Goal: Transaction & Acquisition: Purchase product/service

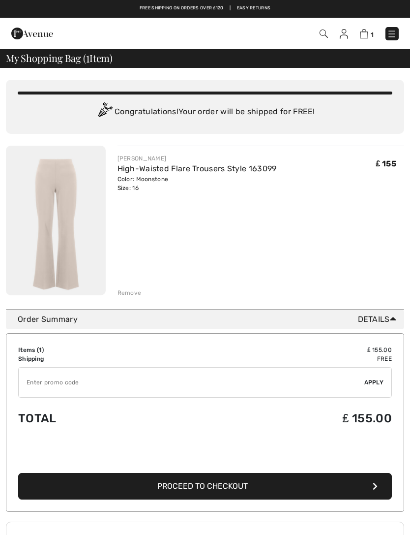
click at [244, 484] on span "Proceed to Checkout" at bounding box center [202, 485] width 91 height 9
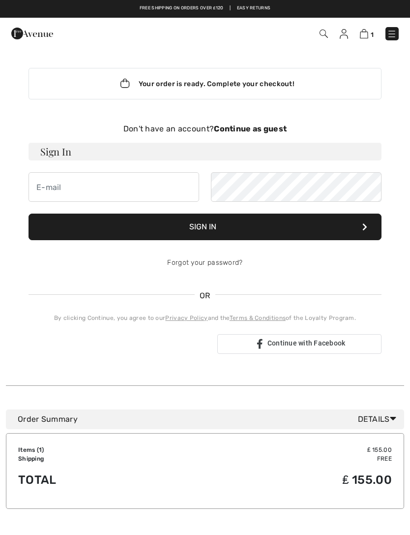
click at [254, 129] on strong "Continue as guest" at bounding box center [250, 128] width 73 height 9
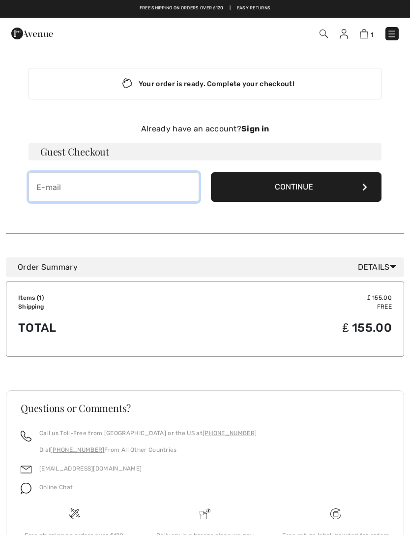
click at [44, 185] on input "email" at bounding box center [114, 187] width 171 height 30
type input "yvonne_smeaton@hotmail.co.uk"
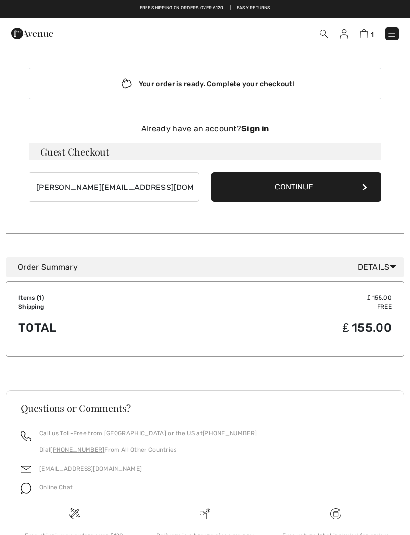
click at [292, 177] on button "Continue" at bounding box center [296, 187] width 171 height 30
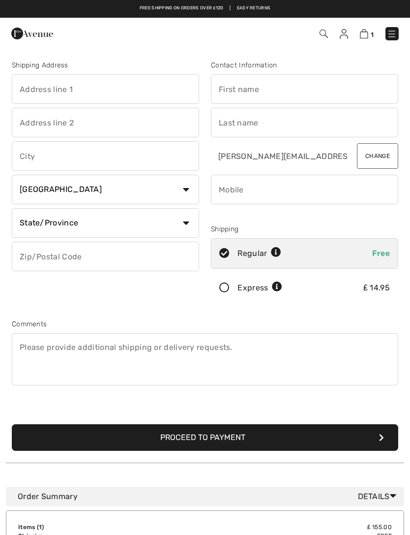
click at [33, 87] on input "text" at bounding box center [105, 89] width 187 height 30
type input "Clifton Chase"
click at [37, 120] on input "text" at bounding box center [105, 123] width 187 height 30
type input "Common lane"
click at [30, 154] on input "text" at bounding box center [105, 156] width 187 height 30
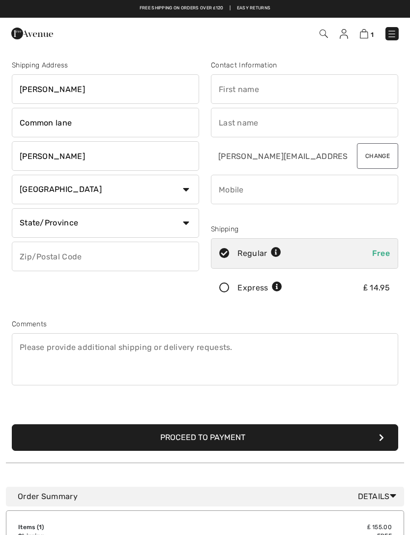
type input "Clifton rotherham"
click at [184, 191] on select "Country Canada United States Afghanistan Aland Islands Albania Algeria American…" at bounding box center [105, 190] width 187 height 30
select select "GB"
click at [83, 218] on input "text" at bounding box center [105, 223] width 187 height 30
click at [36, 253] on input "text" at bounding box center [105, 257] width 187 height 30
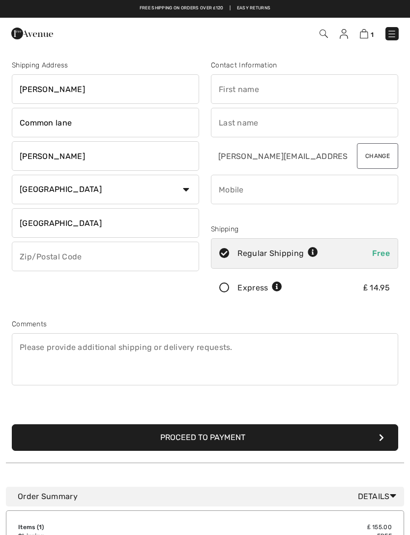
type input "South Yorkshire"
type input "S667RX"
click at [230, 92] on input "text" at bounding box center [304, 89] width 187 height 30
click at [235, 128] on input "text" at bounding box center [304, 123] width 187 height 30
type input "Yvonne"
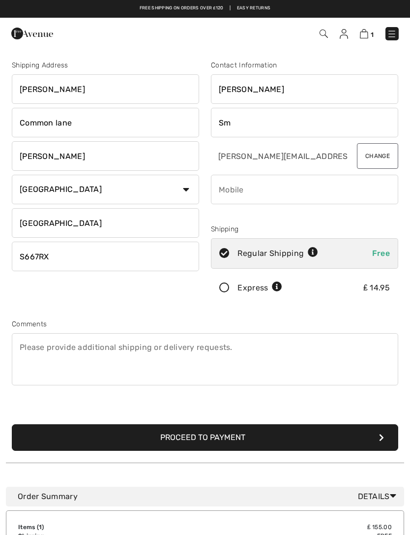
type input "S"
click at [270, 85] on input "Yvonne" at bounding box center [304, 89] width 187 height 30
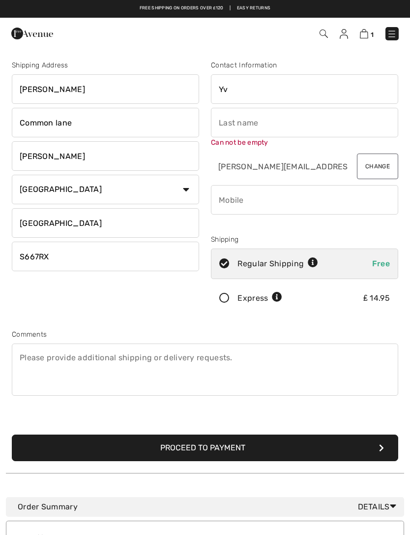
type input "Y"
click at [372, 32] on span "1" at bounding box center [372, 34] width 3 height 7
